Goal: Task Accomplishment & Management: Manage account settings

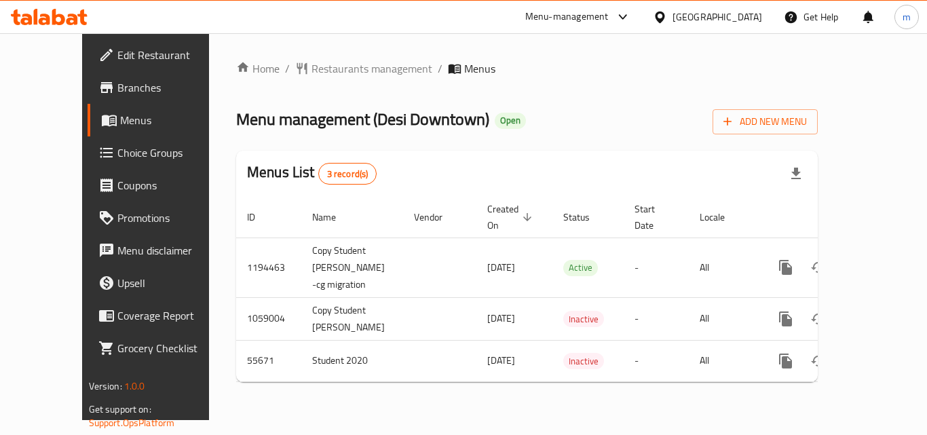
click at [105, 162] on link "Choice Groups" at bounding box center [162, 152] width 149 height 33
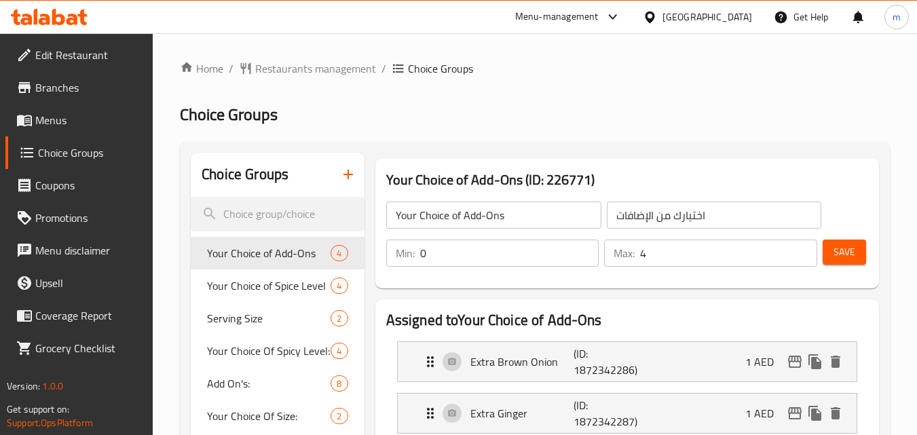
click at [71, 110] on link "Menus" at bounding box center [79, 120] width 148 height 33
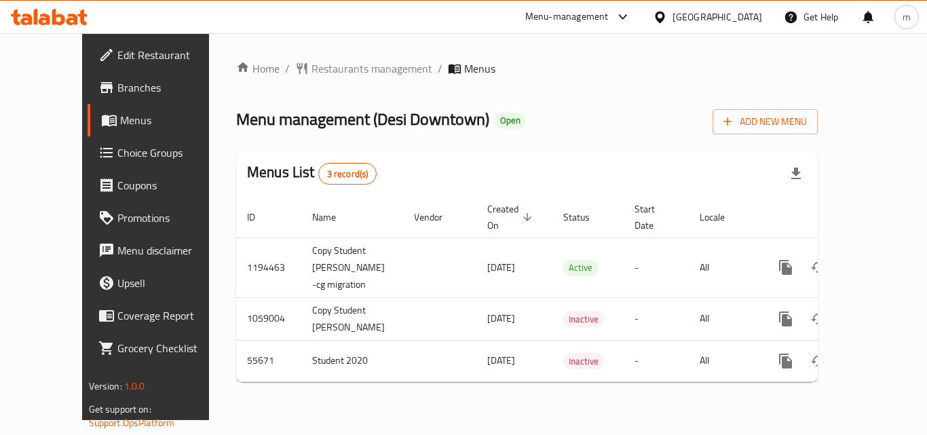
click at [91, 16] on div at bounding box center [49, 16] width 98 height 27
click at [81, 24] on icon at bounding box center [49, 17] width 77 height 16
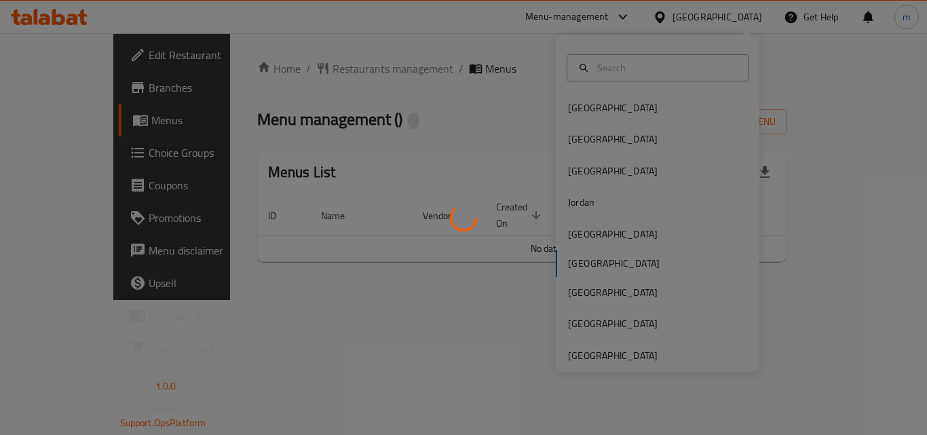
click at [609, 229] on div at bounding box center [463, 217] width 927 height 435
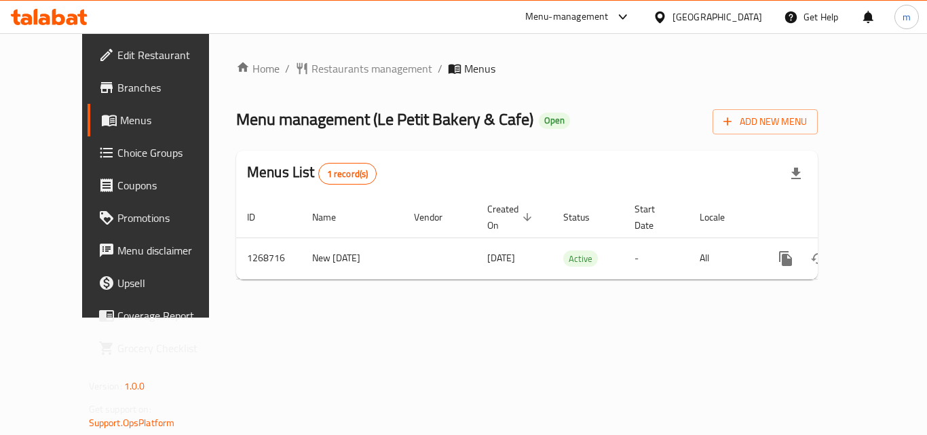
click at [672, 14] on div at bounding box center [663, 17] width 20 height 15
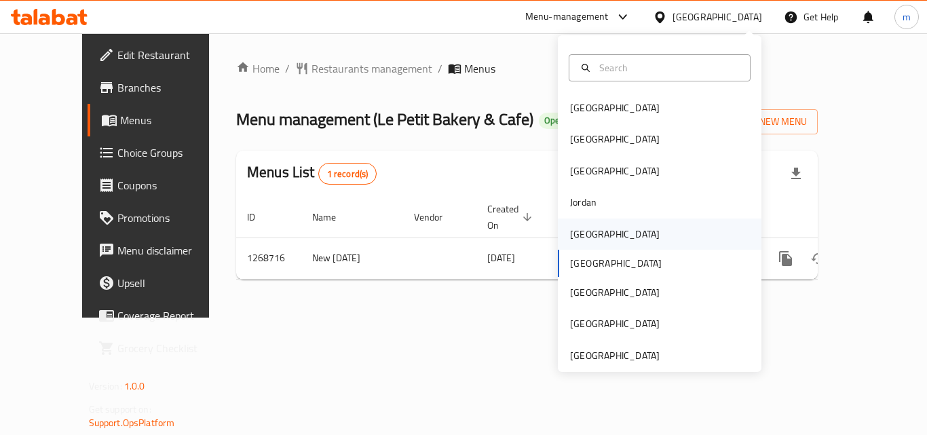
click at [569, 224] on div "Kuwait" at bounding box center [614, 234] width 111 height 31
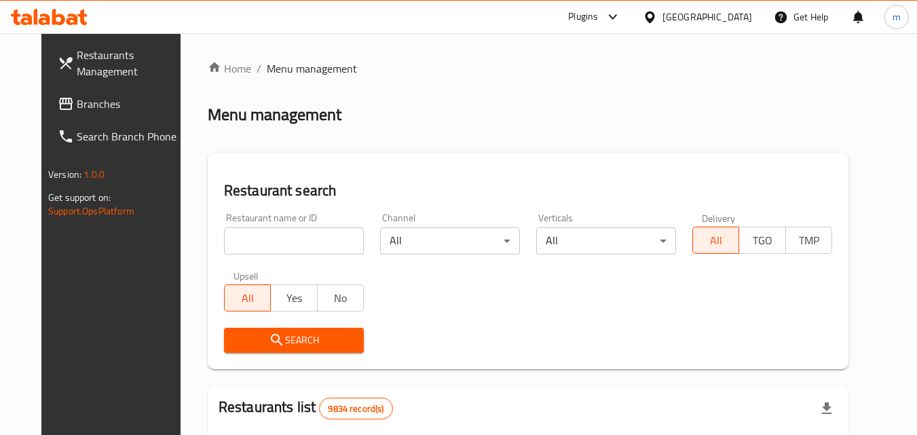
click at [63, 91] on link "Branches" at bounding box center [121, 104] width 148 height 33
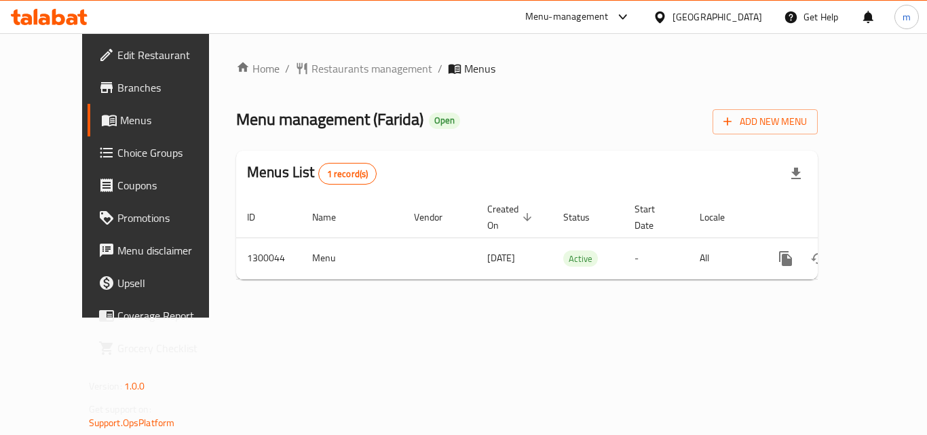
click at [67, 20] on icon at bounding box center [73, 20] width 12 height 12
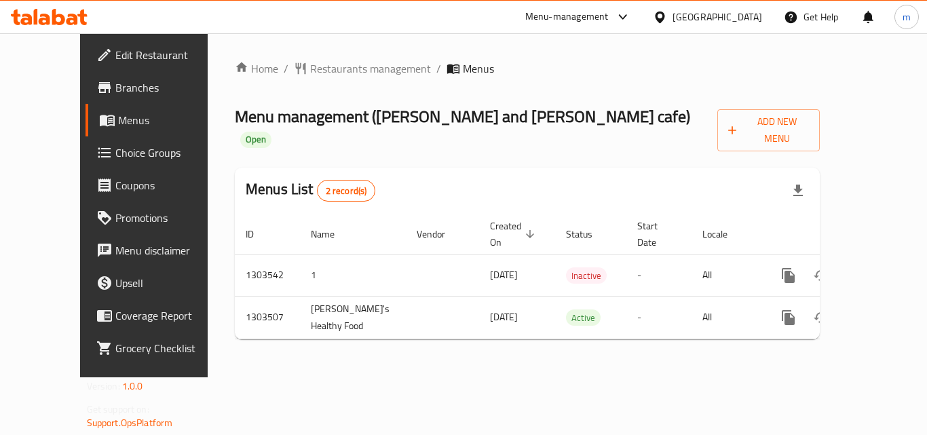
click at [70, 12] on icon at bounding box center [49, 17] width 77 height 16
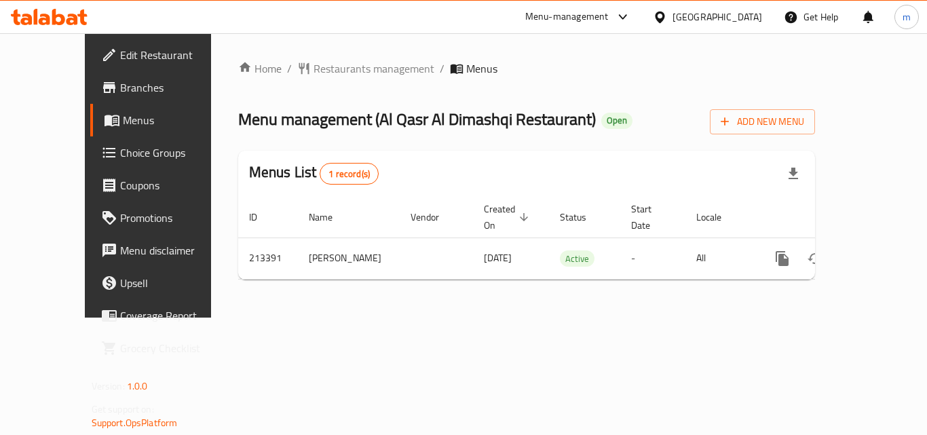
click at [45, 18] on icon at bounding box center [49, 17] width 77 height 16
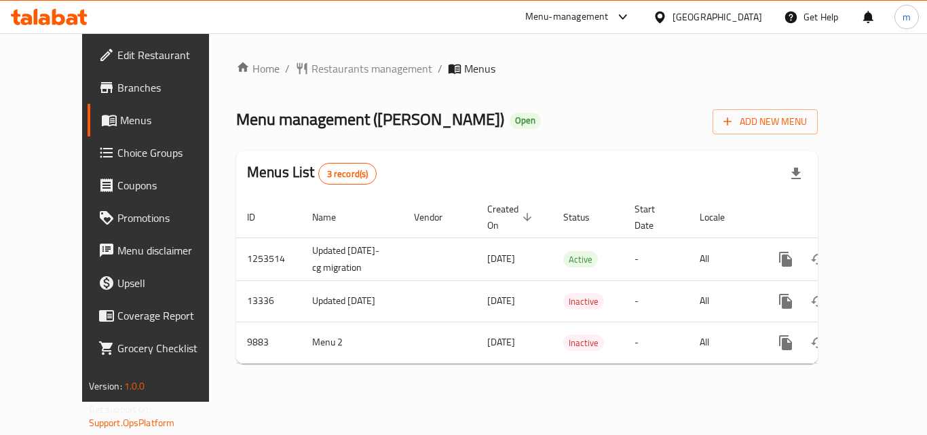
click at [45, 13] on icon at bounding box center [49, 17] width 77 height 16
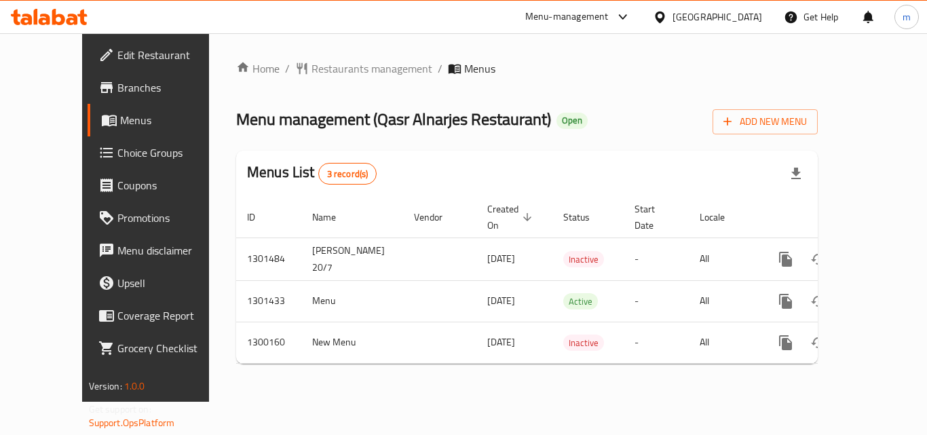
click at [67, 30] on div at bounding box center [49, 16] width 98 height 27
click at [66, 21] on icon at bounding box center [49, 17] width 77 height 16
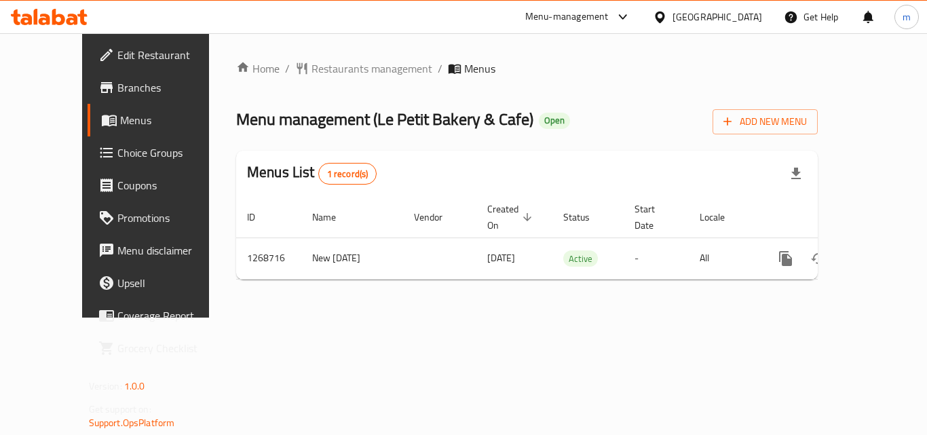
click at [79, 9] on icon at bounding box center [49, 17] width 77 height 16
click at [14, 25] on div at bounding box center [49, 16] width 98 height 27
click at [14, 21] on icon at bounding box center [49, 17] width 77 height 16
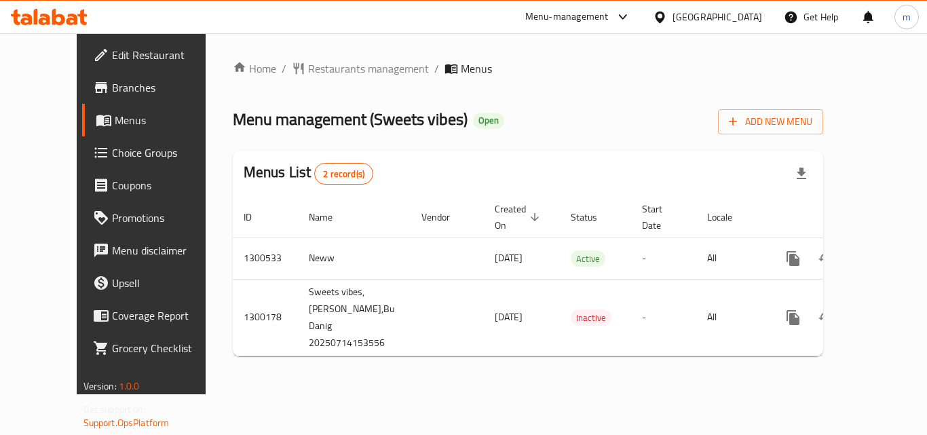
click at [62, 26] on div at bounding box center [49, 16] width 98 height 27
click at [71, 14] on icon at bounding box center [73, 20] width 12 height 12
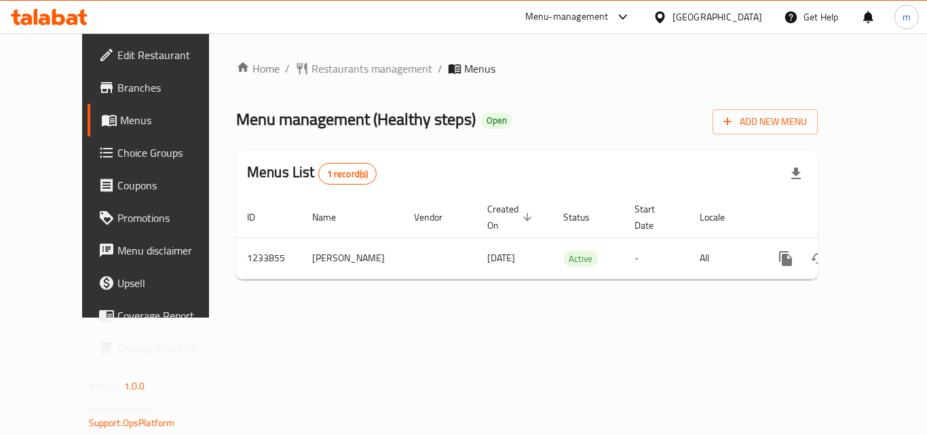
click at [32, 20] on icon at bounding box center [26, 20] width 12 height 12
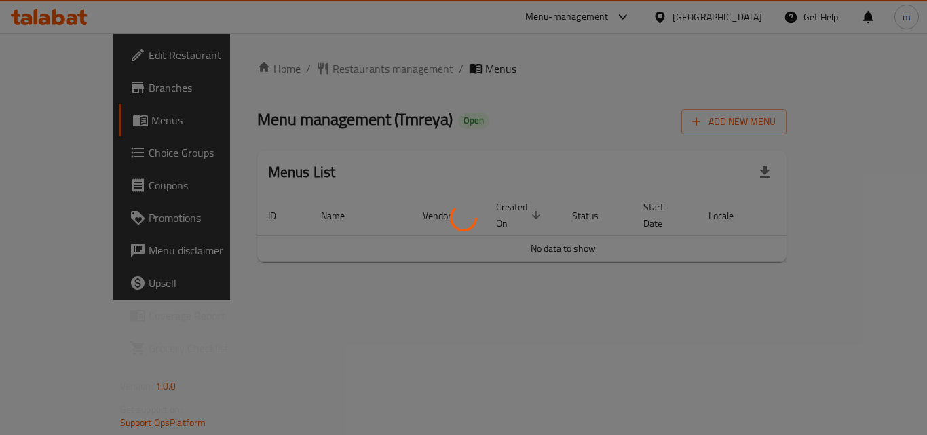
click at [569, 73] on div at bounding box center [463, 217] width 927 height 435
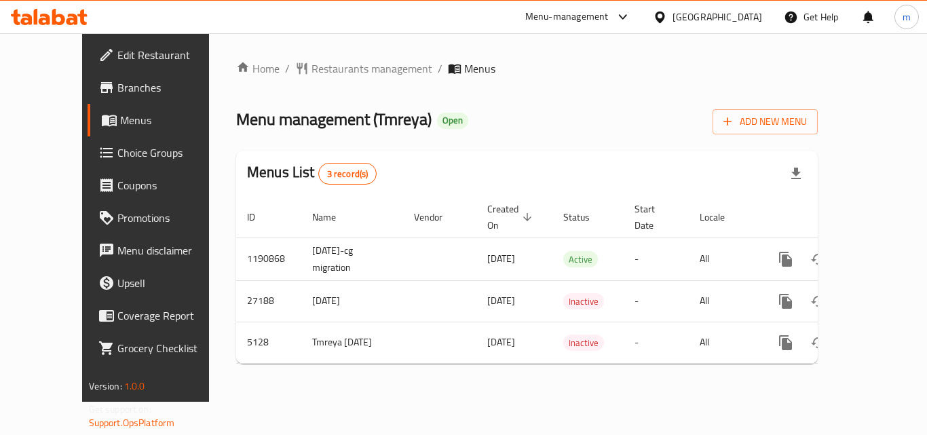
click at [94, 26] on div at bounding box center [49, 16] width 98 height 27
click at [66, 16] on icon at bounding box center [49, 17] width 77 height 16
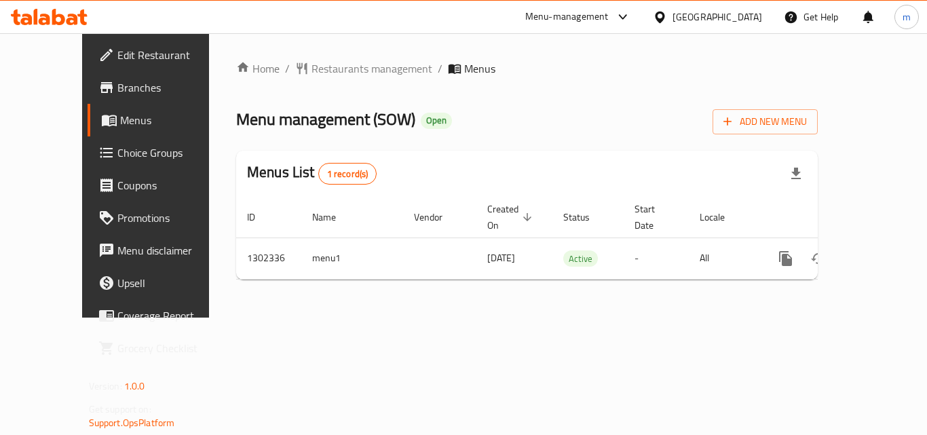
click at [42, 20] on icon at bounding box center [45, 20] width 12 height 12
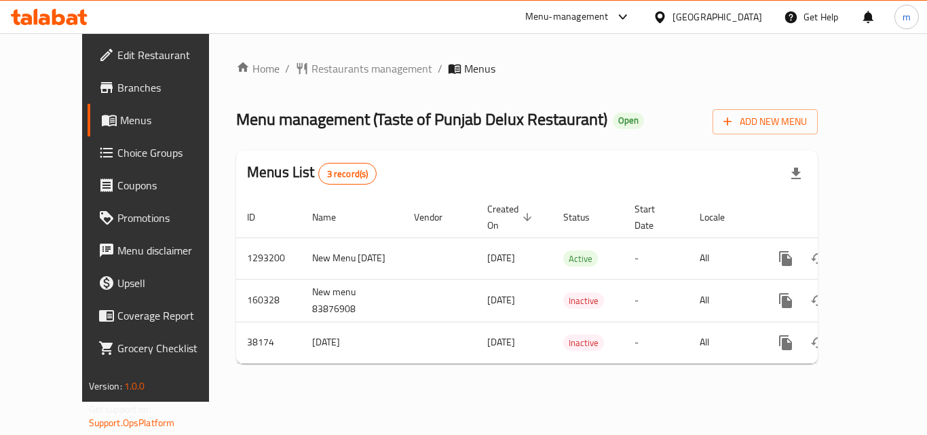
click at [59, 18] on icon at bounding box center [49, 17] width 77 height 16
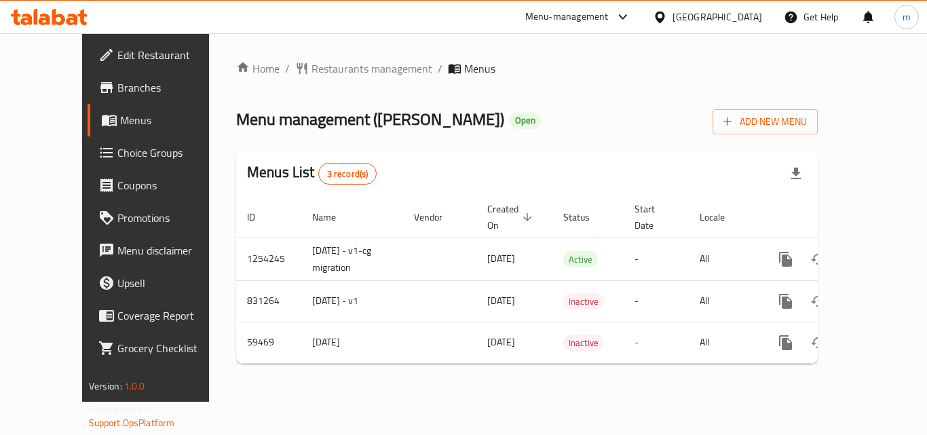
click at [4, 22] on div at bounding box center [49, 16] width 98 height 27
click at [49, 16] on icon at bounding box center [45, 20] width 12 height 12
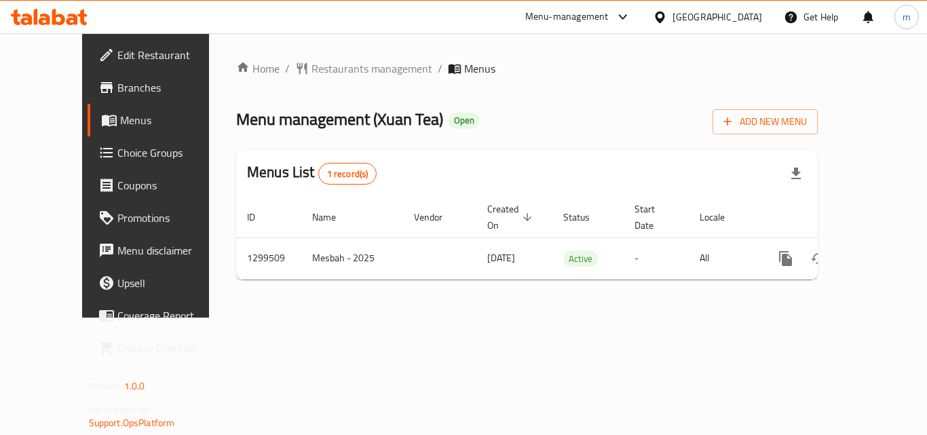
click at [60, 17] on icon at bounding box center [58, 17] width 13 height 16
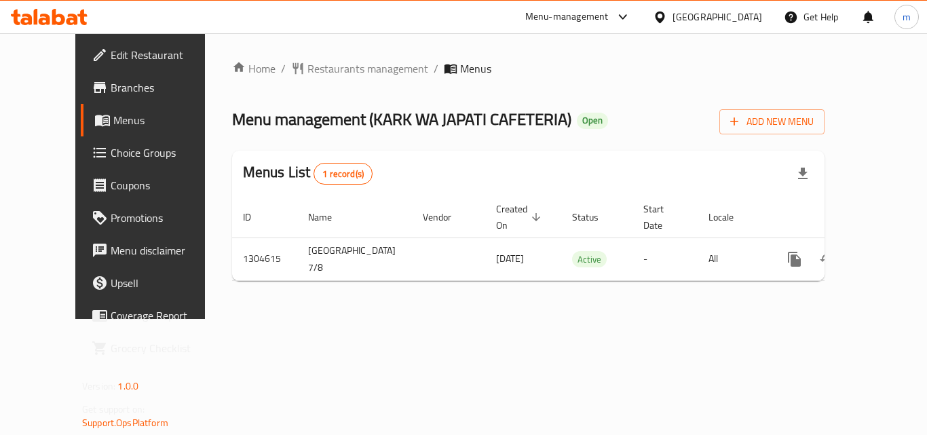
click at [56, 23] on icon at bounding box center [58, 17] width 13 height 16
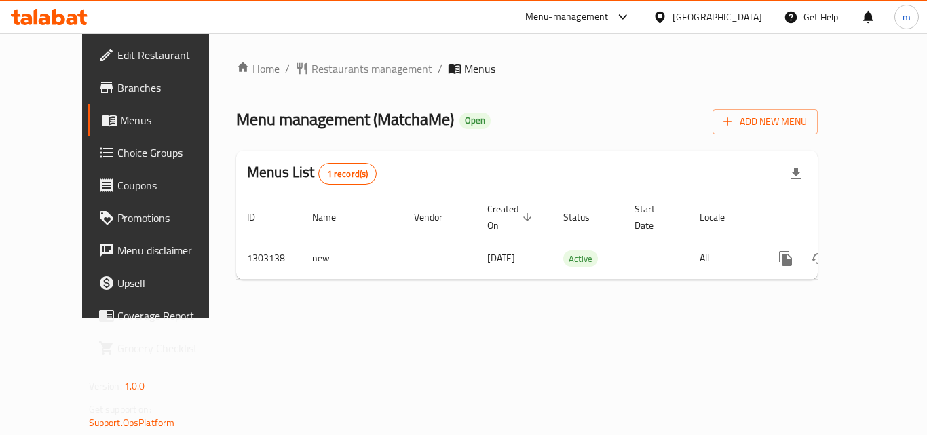
click at [117, 147] on span "Choice Groups" at bounding box center [171, 153] width 109 height 16
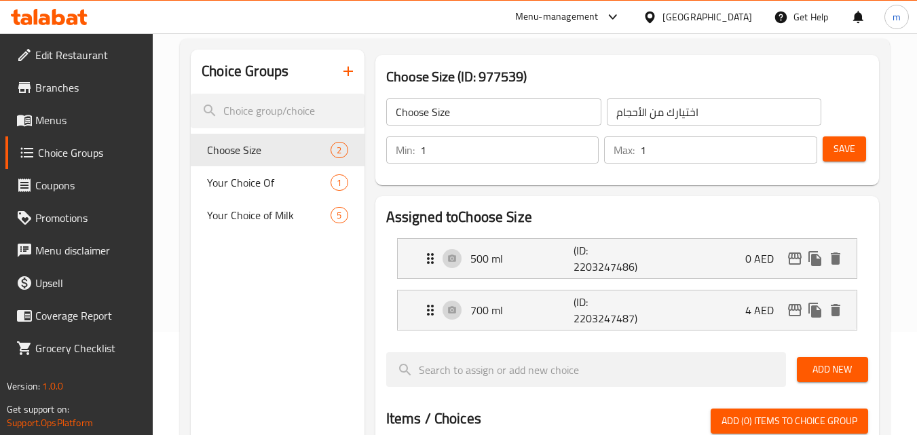
scroll to position [136, 0]
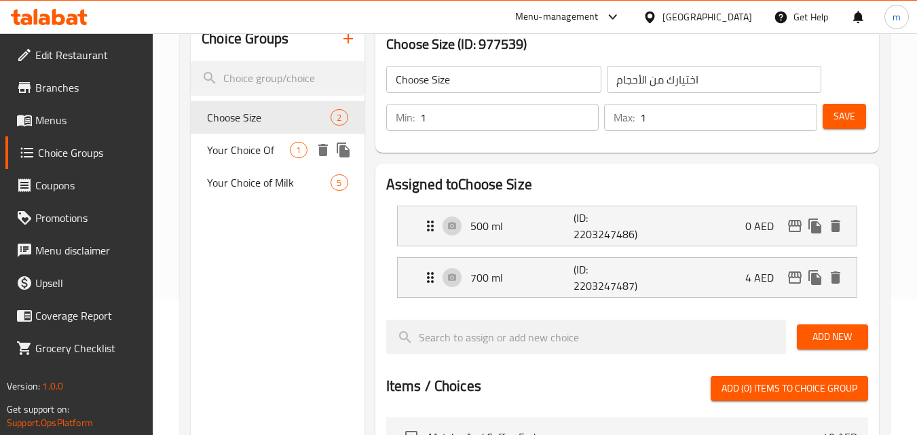
drag, startPoint x: 229, startPoint y: 153, endPoint x: 267, endPoint y: 155, distance: 38.1
click at [230, 152] on span "Your Choice Of" at bounding box center [248, 150] width 83 height 16
type input "Your Choice Of"
type input "اختيارك من"
type input "0"
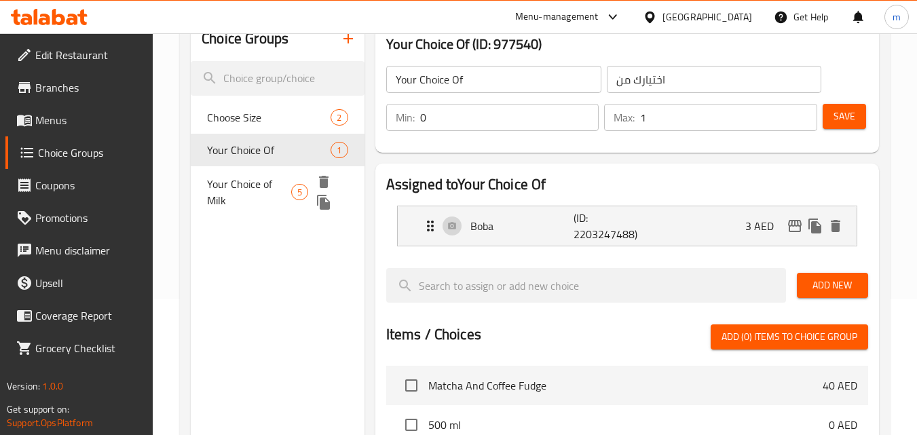
click at [242, 183] on span "Your Choice of Milk" at bounding box center [249, 192] width 84 height 33
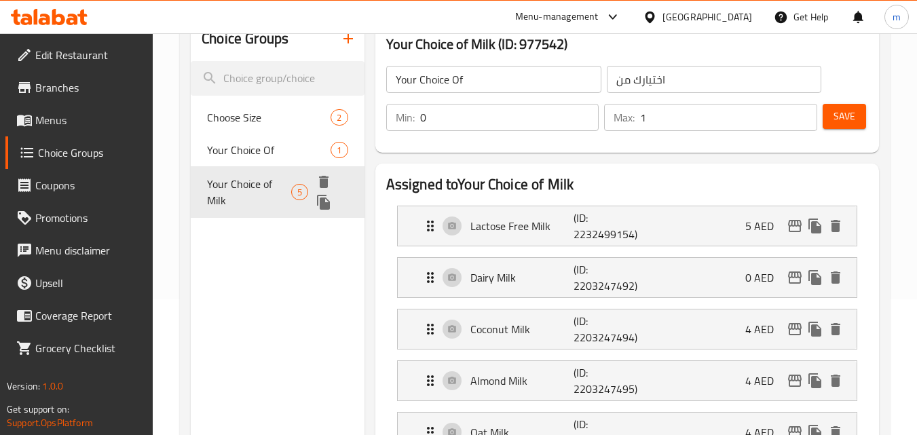
type input "Your Choice of Milk"
type input "اختيارك من الحليب"
type input "1"
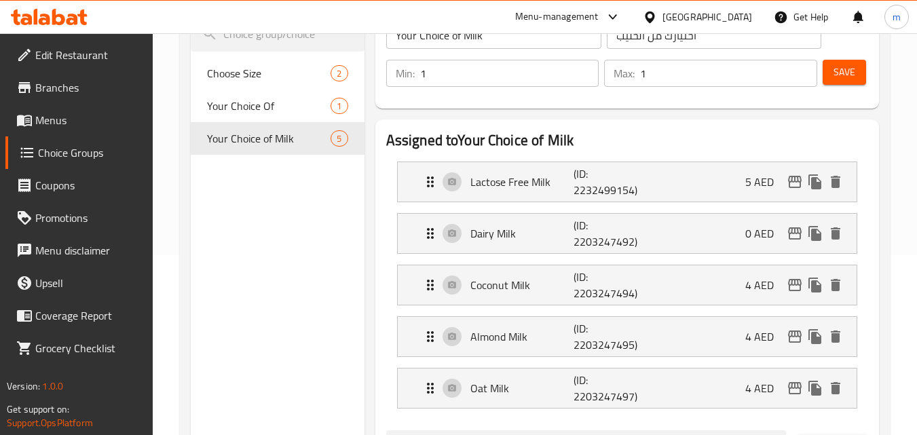
scroll to position [339, 0]
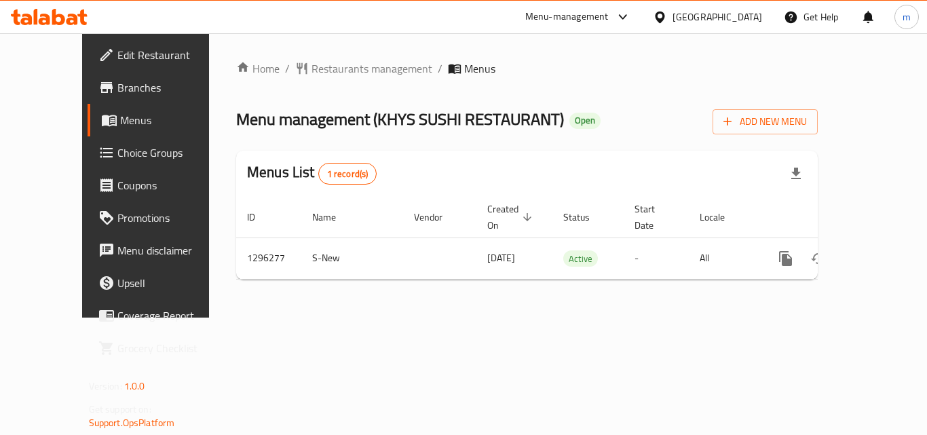
click at [42, 19] on icon at bounding box center [45, 20] width 12 height 12
click at [60, 22] on icon at bounding box center [58, 17] width 13 height 16
click at [22, 25] on div at bounding box center [49, 17] width 77 height 16
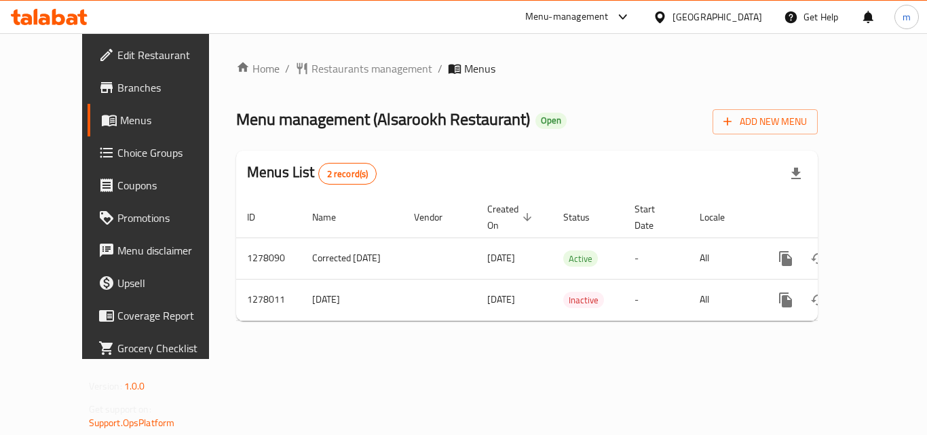
click at [70, 18] on icon at bounding box center [73, 20] width 12 height 12
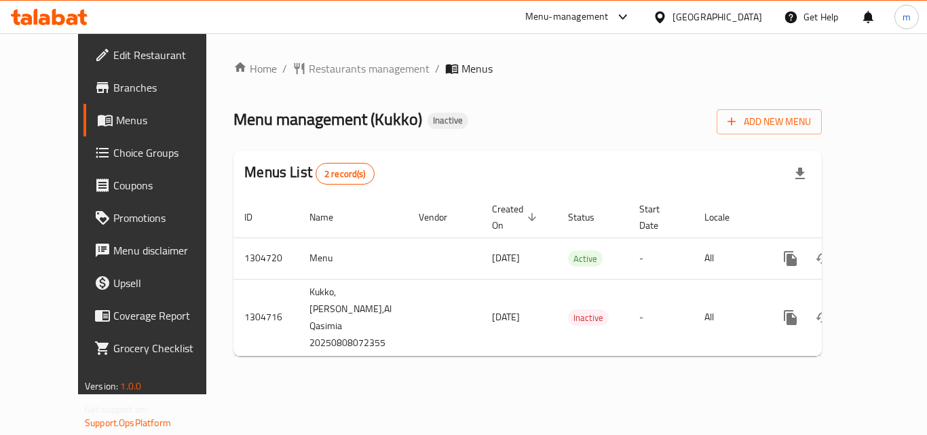
click at [624, 137] on div "Home / Restaurants management / Menus Menu management ( Kukko ) Inactive Add Ne…" at bounding box center [527, 213] width 588 height 307
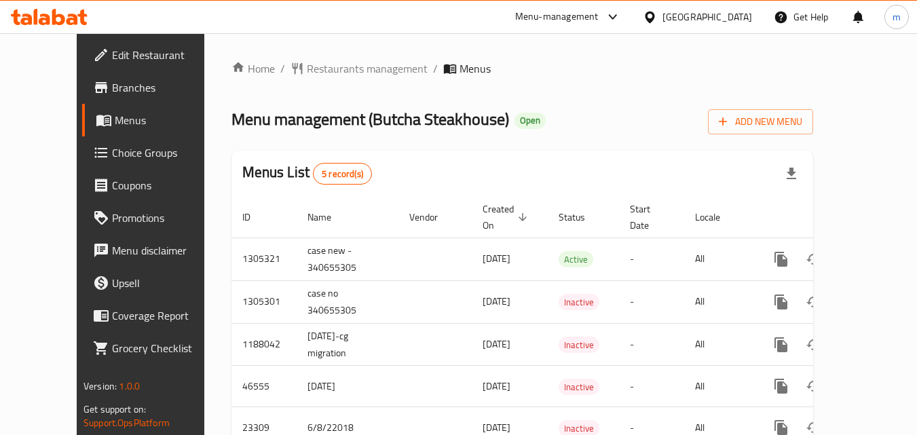
click at [65, 18] on icon at bounding box center [49, 17] width 77 height 16
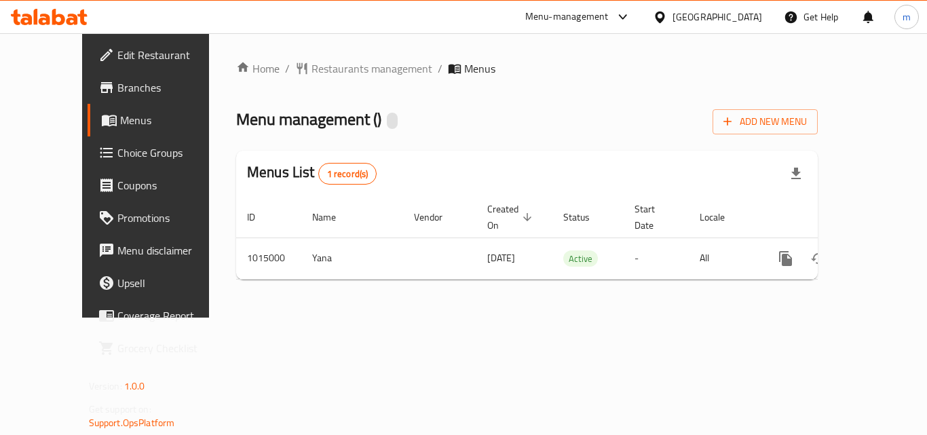
click at [47, 10] on icon at bounding box center [49, 17] width 77 height 16
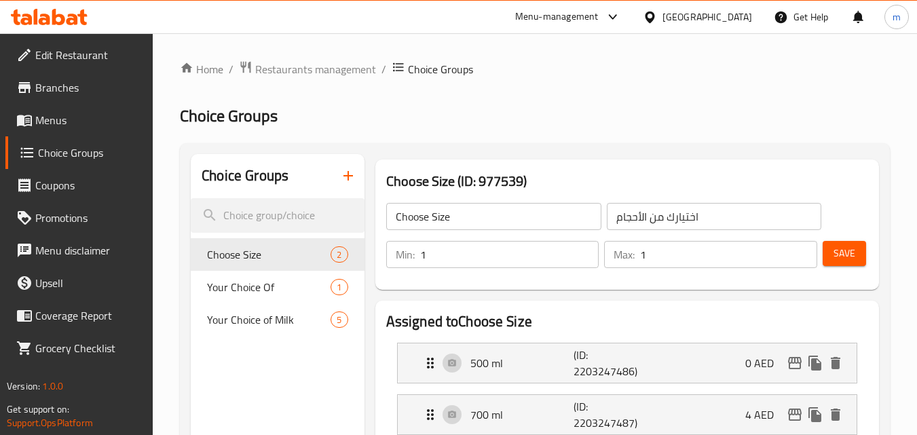
click at [57, 29] on div at bounding box center [49, 16] width 98 height 27
click at [491, 243] on input "1" at bounding box center [509, 254] width 179 height 27
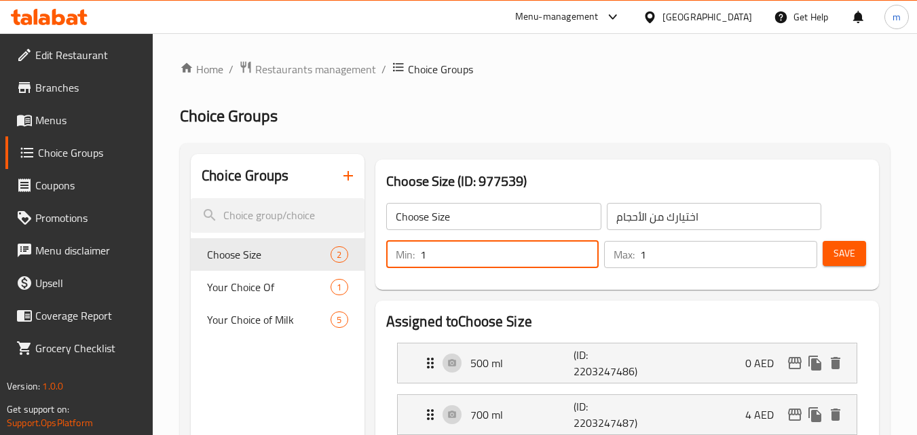
click at [79, 24] on icon at bounding box center [49, 17] width 77 height 16
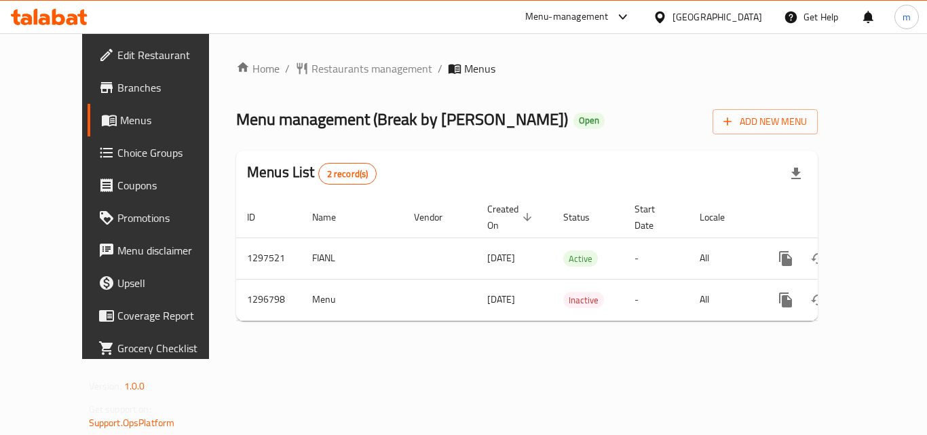
click at [81, 14] on icon at bounding box center [82, 18] width 10 height 16
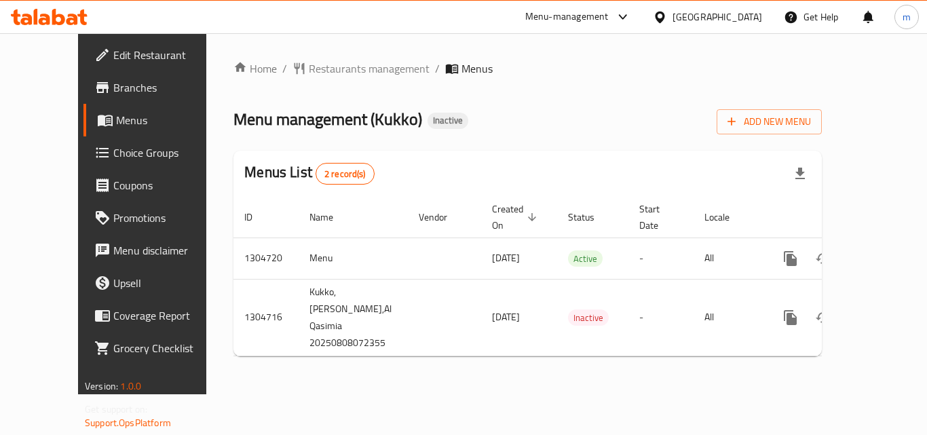
click at [64, 26] on div at bounding box center [49, 16] width 98 height 27
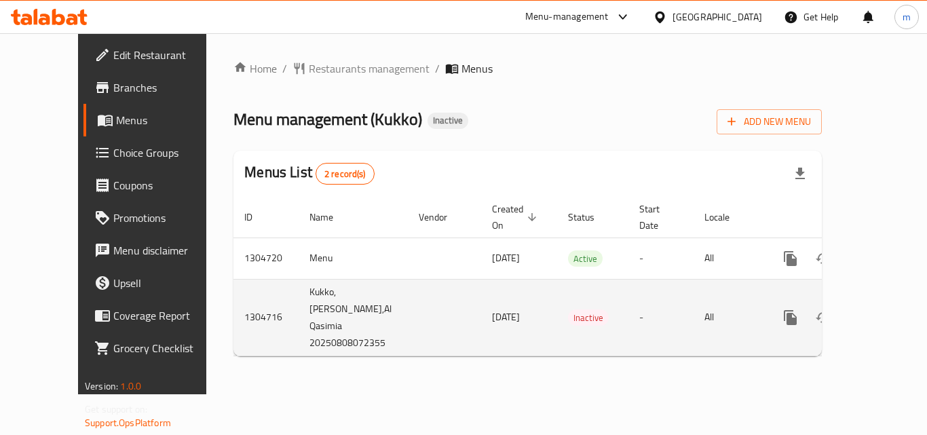
click at [481, 287] on td "[DATE]" at bounding box center [519, 317] width 76 height 77
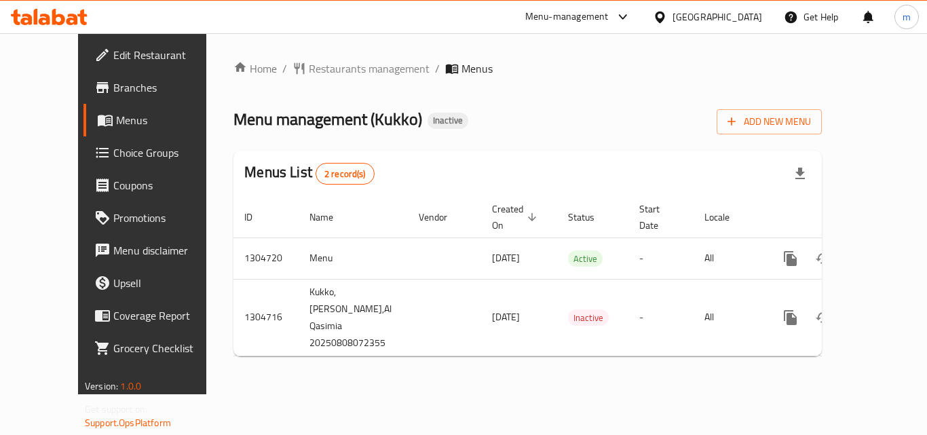
click at [71, 21] on icon at bounding box center [49, 17] width 77 height 16
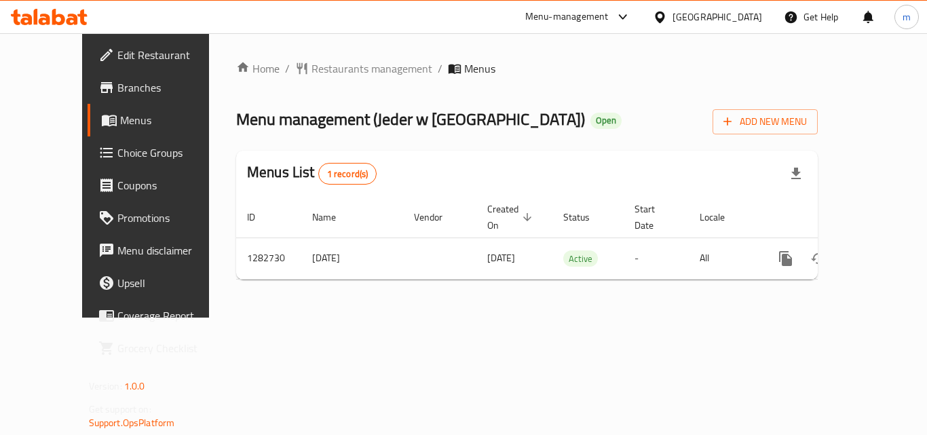
click at [34, 13] on icon at bounding box center [36, 17] width 4 height 16
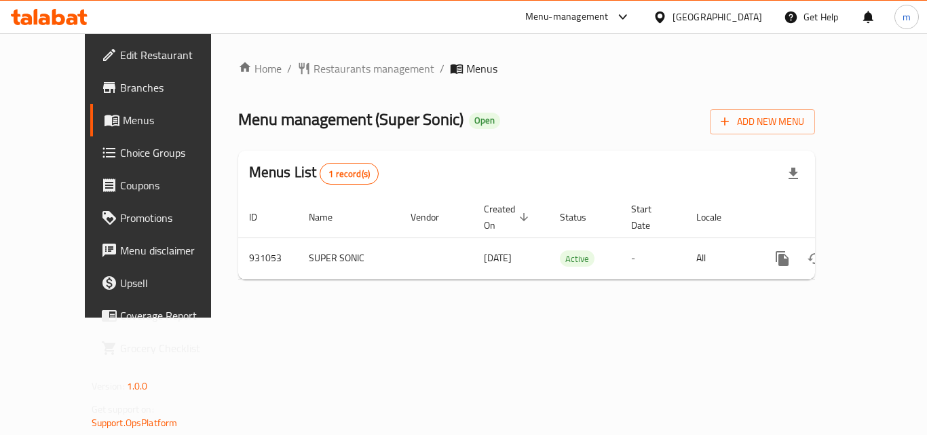
click at [81, 36] on ul "Edit Restaurant Branches Menus Choice Groups Coupons Promotions Menu disclaimer…" at bounding box center [157, 201] width 165 height 337
click at [120, 50] on span "Edit Restaurant" at bounding box center [174, 55] width 109 height 16
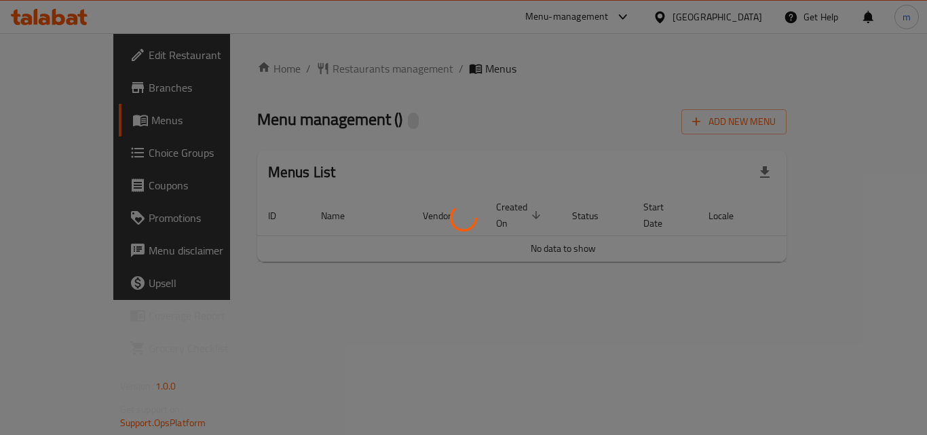
click at [58, 20] on div at bounding box center [463, 217] width 927 height 435
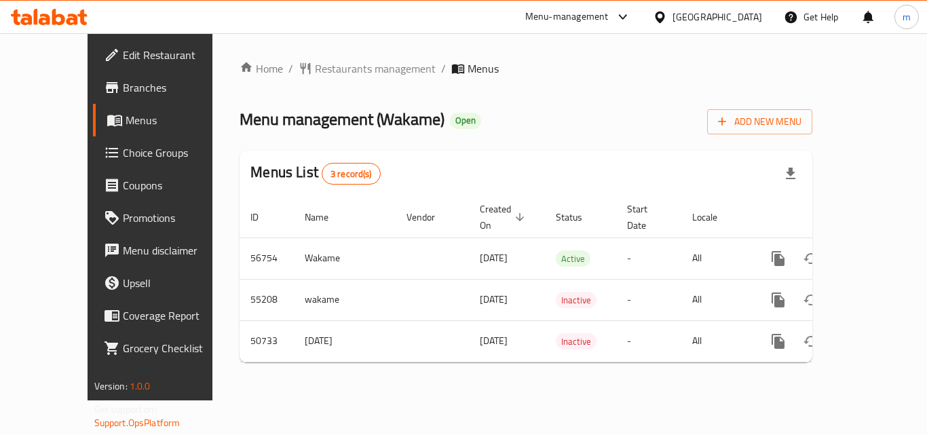
click at [62, 16] on icon at bounding box center [58, 17] width 13 height 16
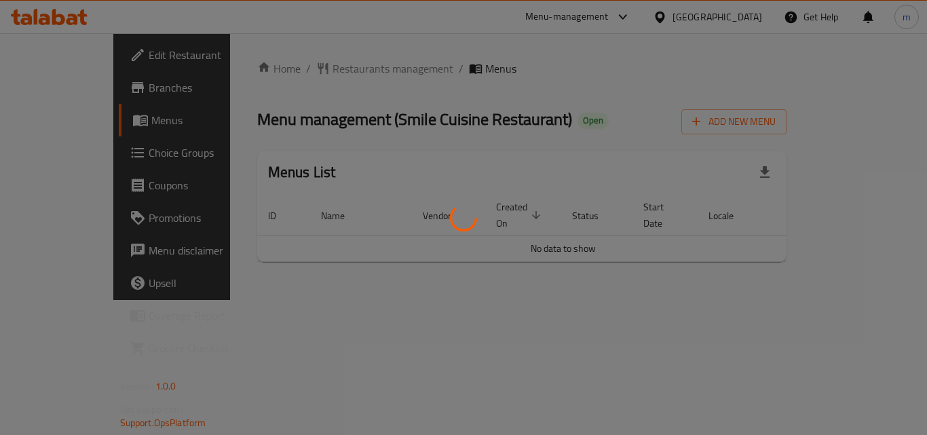
click at [66, 53] on div at bounding box center [463, 217] width 927 height 435
click at [77, 61] on div at bounding box center [463, 217] width 927 height 435
click at [79, 62] on div at bounding box center [463, 217] width 927 height 435
click at [85, 58] on div at bounding box center [463, 217] width 927 height 435
click at [86, 56] on div at bounding box center [463, 217] width 927 height 435
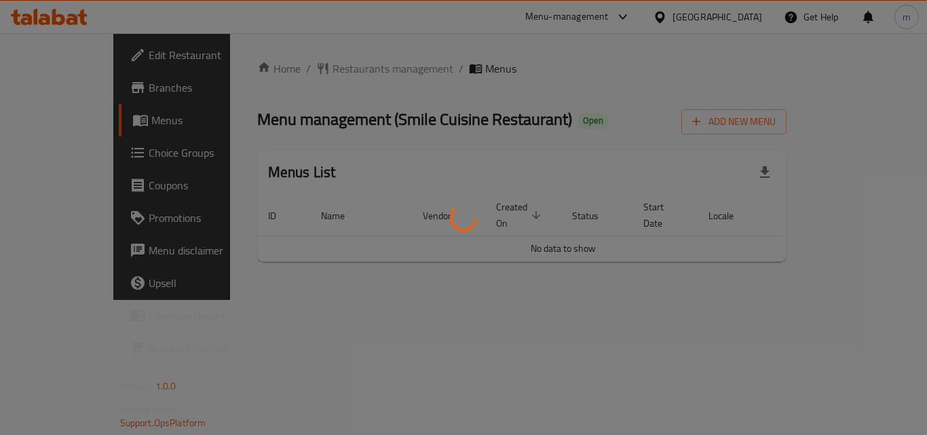
click at [86, 56] on div at bounding box center [463, 217] width 927 height 435
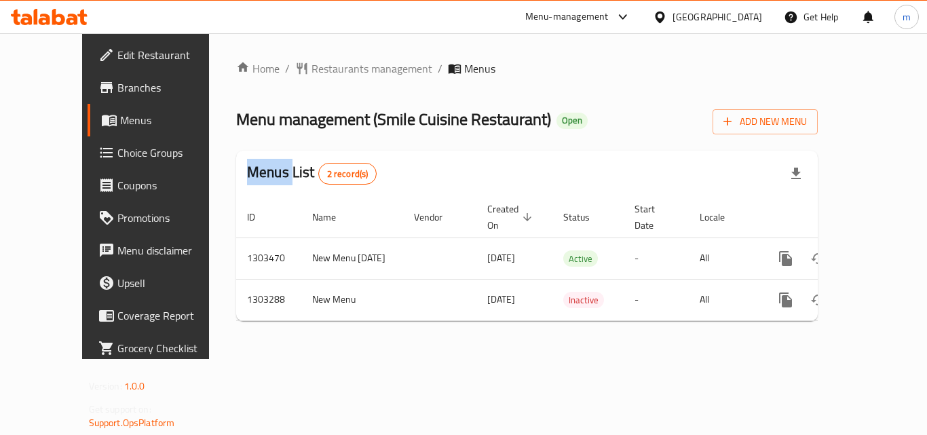
click at [88, 65] on link "Edit Restaurant" at bounding box center [162, 55] width 149 height 33
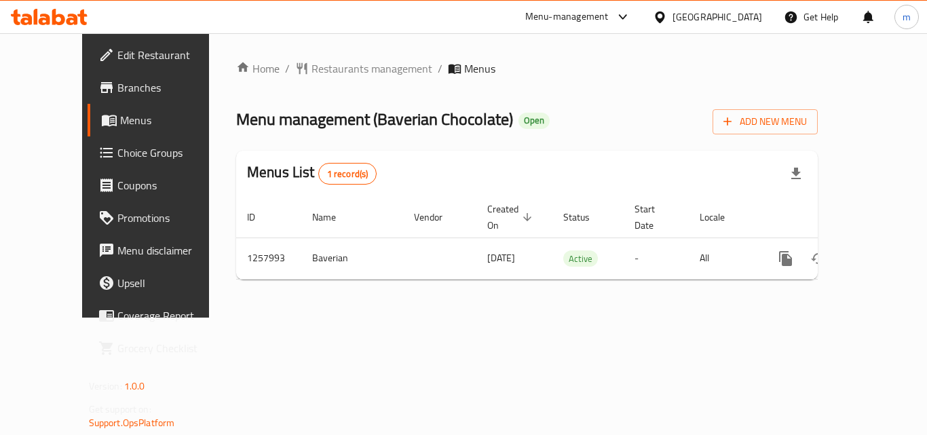
click at [68, 20] on icon at bounding box center [73, 20] width 12 height 12
click at [67, 18] on icon at bounding box center [49, 17] width 77 height 16
